Goal: Information Seeking & Learning: Learn about a topic

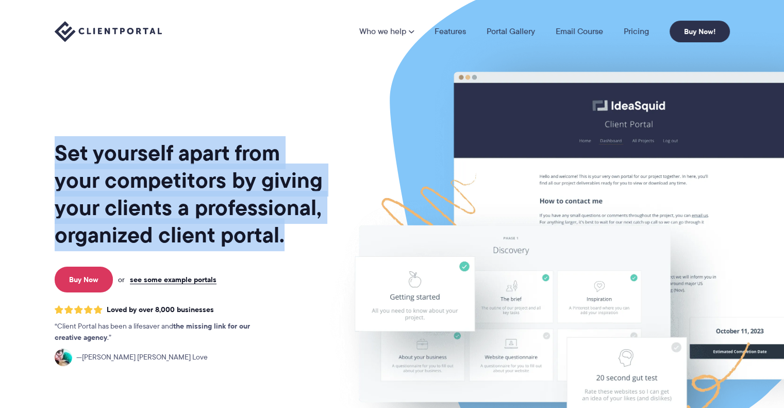
drag, startPoint x: 29, startPoint y: 127, endPoint x: 280, endPoint y: 244, distance: 277.6
click at [280, 244] on section "Set yourself apart from your competitors by giving your clients a professional,…" at bounding box center [392, 251] width 784 height 503
click at [280, 244] on h1 "Set yourself apart from your competitors by giving your clients a professional,…" at bounding box center [190, 193] width 270 height 109
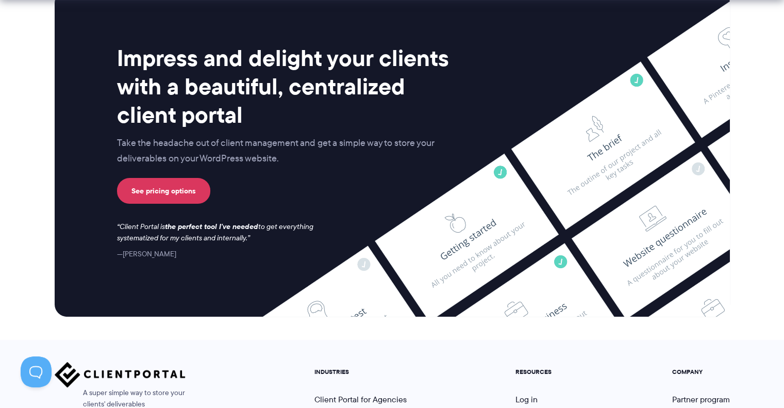
scroll to position [4322, 0]
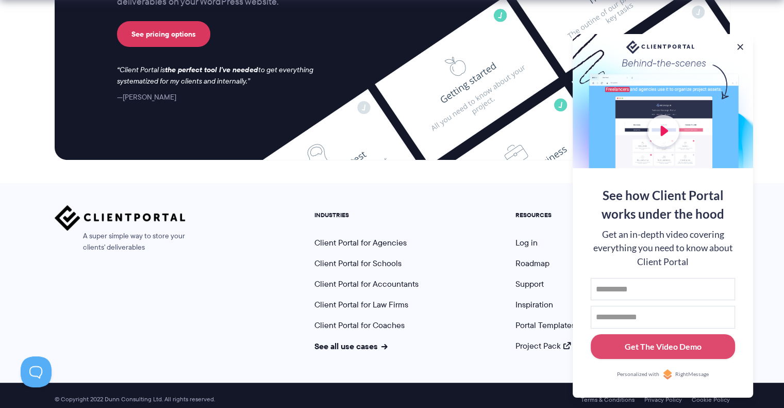
click at [356, 246] on ul "INDUSTRIES Client Portal for Agencies Client Portal for Schools Client Portal f…" at bounding box center [367, 281] width 120 height 140
click at [360, 237] on link "Client Portal for Agencies" at bounding box center [360, 243] width 92 height 12
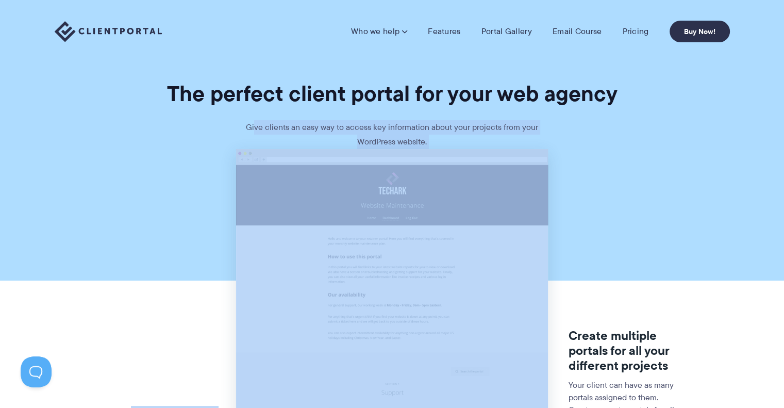
drag, startPoint x: 256, startPoint y: 129, endPoint x: 495, endPoint y: 150, distance: 239.6
click at [425, 139] on p "Give clients an easy way to access key information about your projects from you…" at bounding box center [392, 134] width 309 height 29
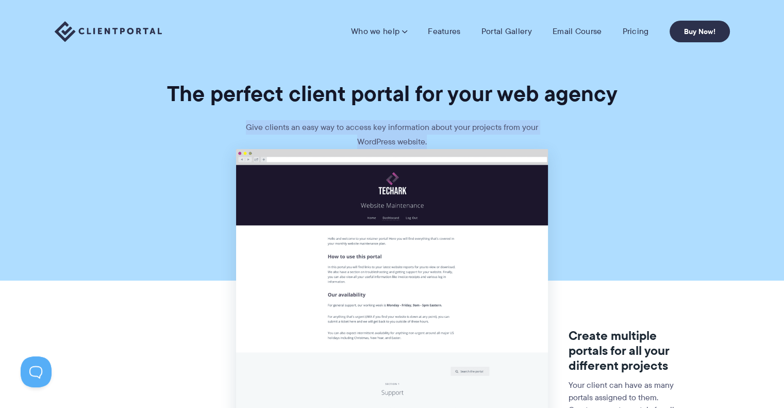
drag, startPoint x: 396, startPoint y: 140, endPoint x: 204, endPoint y: 118, distance: 193.0
click at [204, 118] on section "The perfect client portal for your web agency Give clients an easy way to acces…" at bounding box center [392, 74] width 784 height 149
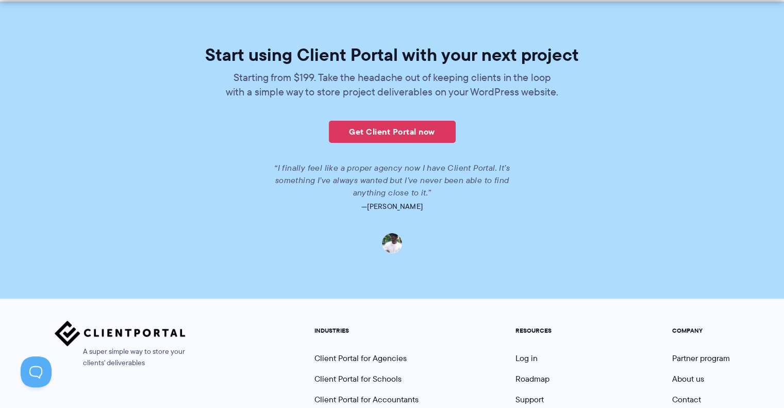
scroll to position [2320, 0]
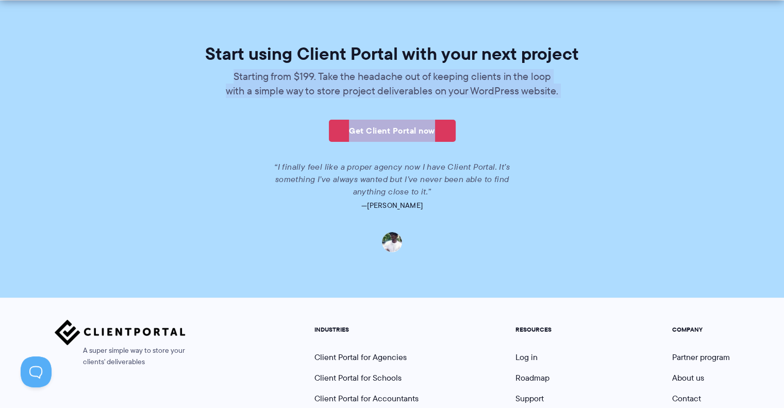
drag, startPoint x: 231, startPoint y: 68, endPoint x: 553, endPoint y: 99, distance: 323.2
click at [553, 99] on div "Start using Client Portal with your next project Starting from $199. Take the h…" at bounding box center [392, 148] width 594 height 207
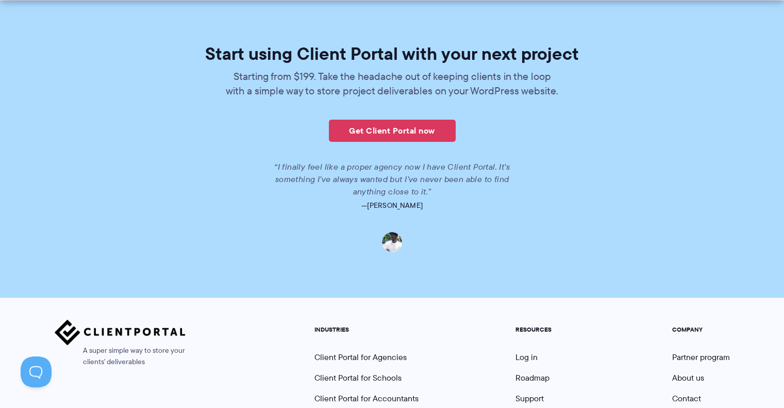
click at [553, 99] on div "Start using Client Portal with your next project Starting from $199. Take the h…" at bounding box center [392, 148] width 594 height 207
click at [412, 127] on link "Get Client Portal now" at bounding box center [392, 131] width 127 height 22
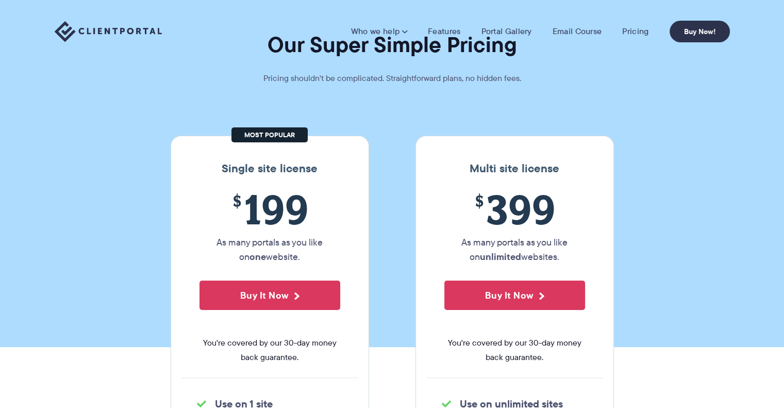
scroll to position [103, 0]
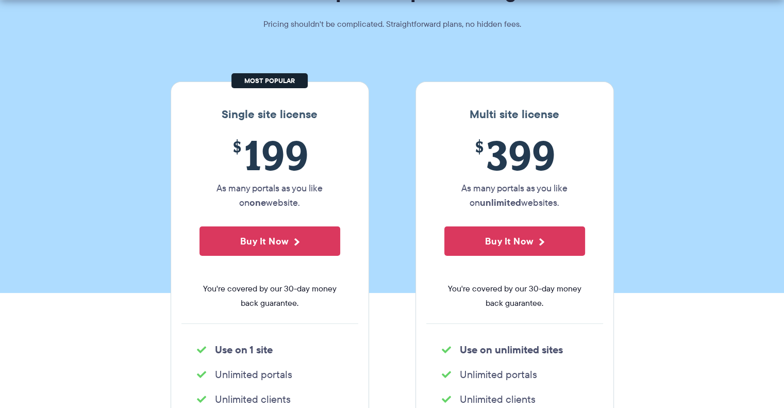
click at [383, 146] on section "Our Super Simple Pricing Pricing shouldn't be complicated. Straightforward plan…" at bounding box center [392, 95] width 784 height 396
drag, startPoint x: 313, startPoint y: 204, endPoint x: 184, endPoint y: 92, distance: 171.4
click at [184, 92] on div "Single site license $ 199 As many portals as you like on one website. Buy It No…" at bounding box center [270, 269] width 198 height 376
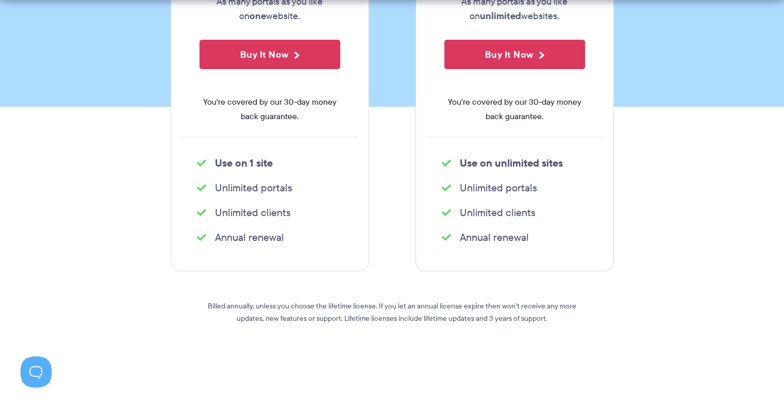
scroll to position [309, 0]
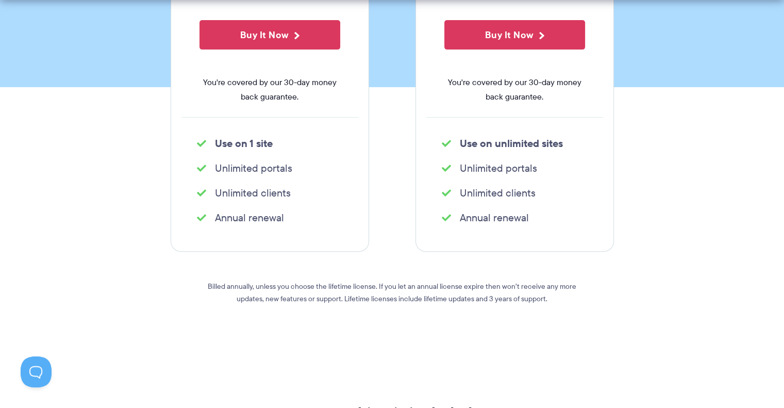
click at [577, 120] on div "Multi site license $ 399 As many portals as you like on unlimited websites. Buy…" at bounding box center [514, 63] width 198 height 376
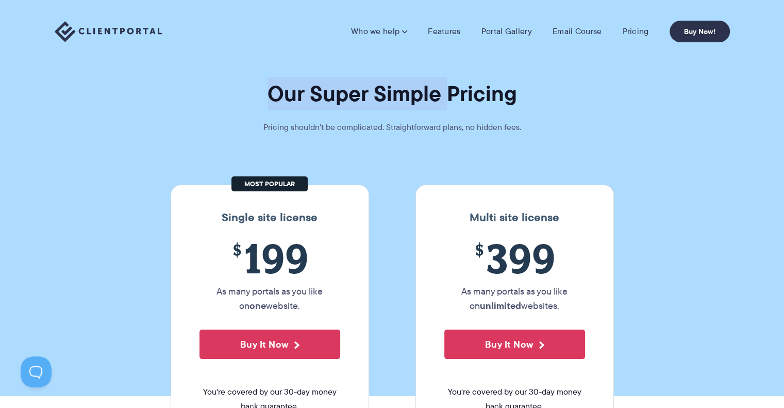
drag, startPoint x: 259, startPoint y: 82, endPoint x: 456, endPoint y: 92, distance: 197.7
click at [460, 100] on h1 "Our Super Simple Pricing" at bounding box center [392, 93] width 784 height 27
click at [472, 27] on li "Portal Gallery" at bounding box center [506, 31] width 71 height 10
click at [462, 27] on li "Features" at bounding box center [444, 31] width 53 height 10
click at [426, 38] on nav "Who we help Who we help View pricing Agencies See how Client Portal can help gi…" at bounding box center [540, 32] width 379 height 22
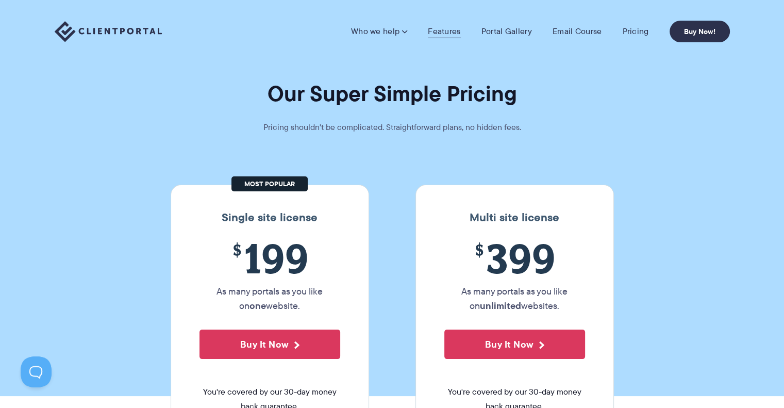
click at [447, 26] on link "Features" at bounding box center [444, 31] width 32 height 10
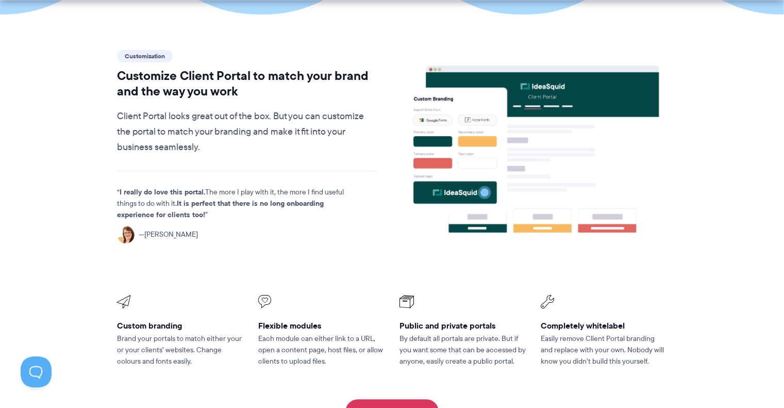
scroll to position [309, 0]
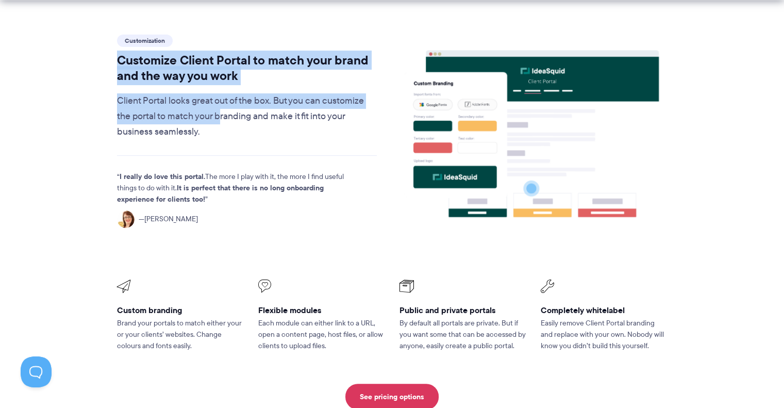
drag, startPoint x: 209, startPoint y: 91, endPoint x: 116, endPoint y: 26, distance: 112.5
click at [117, 32] on div "Customization Customize Client Portal to match your brand and the way you work …" at bounding box center [247, 85] width 260 height 107
click at [117, 53] on h2 "Customize Client Portal to match your brand and the way you work" at bounding box center [247, 68] width 260 height 31
drag, startPoint x: 116, startPoint y: 26, endPoint x: 196, endPoint y: 88, distance: 101.0
click at [196, 88] on div "Customization Customize Client Portal to match your brand and the way you work …" at bounding box center [247, 85] width 260 height 107
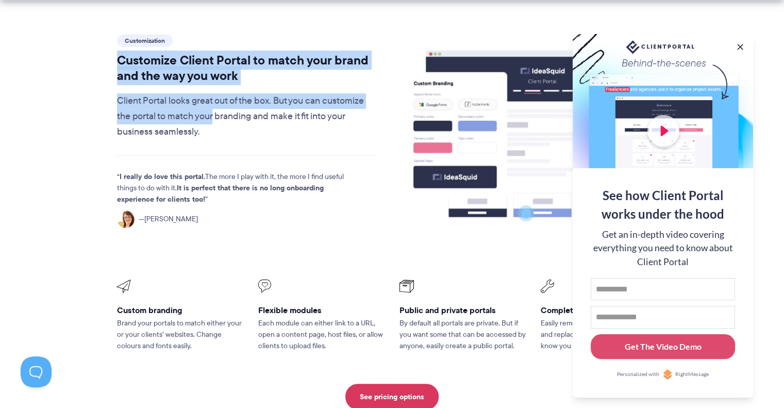
click at [196, 94] on p "Client Portal looks great out of the box. But you can customize the portal to m…" at bounding box center [247, 116] width 260 height 46
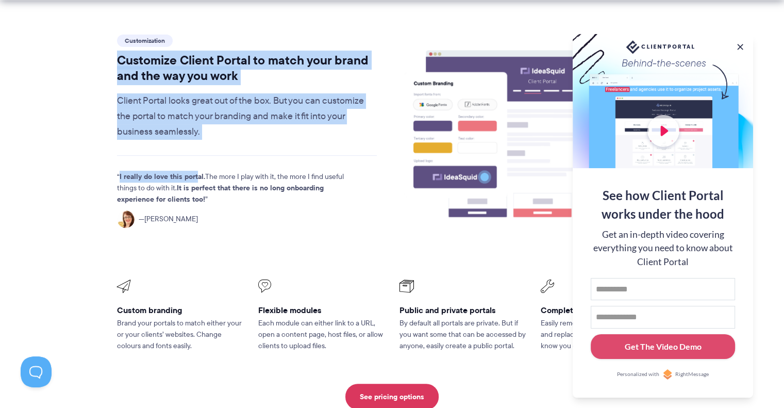
drag, startPoint x: 196, startPoint y: 113, endPoint x: 94, endPoint y: 34, distance: 129.3
click at [94, 34] on section "Customization Customize Client Portal to match your brand and the way you work …" at bounding box center [392, 221] width 784 height 444
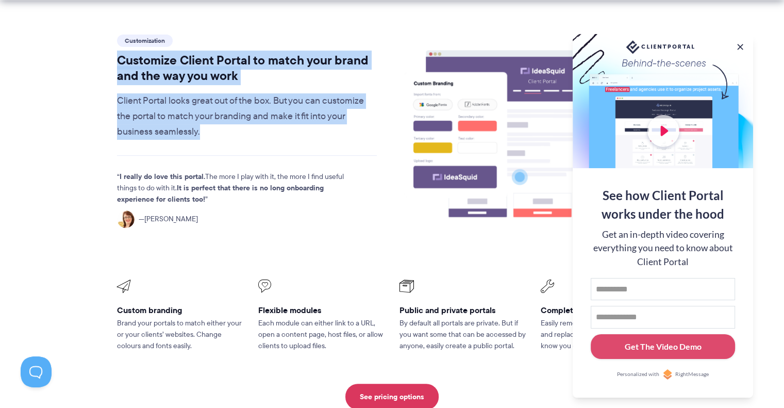
drag, startPoint x: 135, startPoint y: 35, endPoint x: 237, endPoint y: 109, distance: 126.3
click at [237, 109] on div "Customization Customize Client Portal to match your brand and the way you work …" at bounding box center [247, 141] width 279 height 219
click at [237, 109] on p "Client Portal looks great out of the box. But you can customize the portal to m…" at bounding box center [247, 116] width 260 height 46
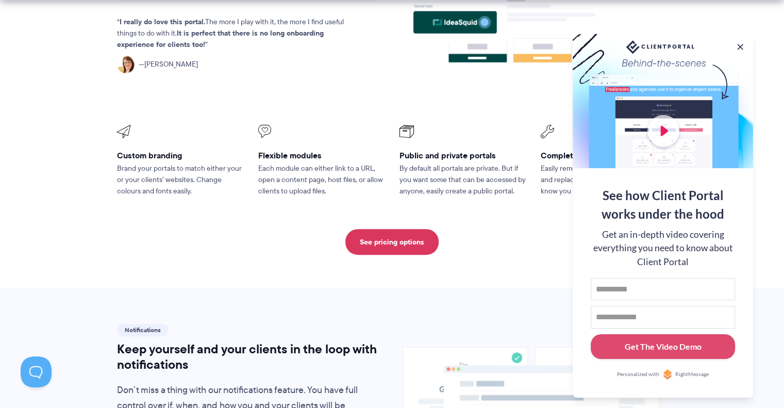
scroll to position [619, 0]
